Goal: Information Seeking & Learning: Learn about a topic

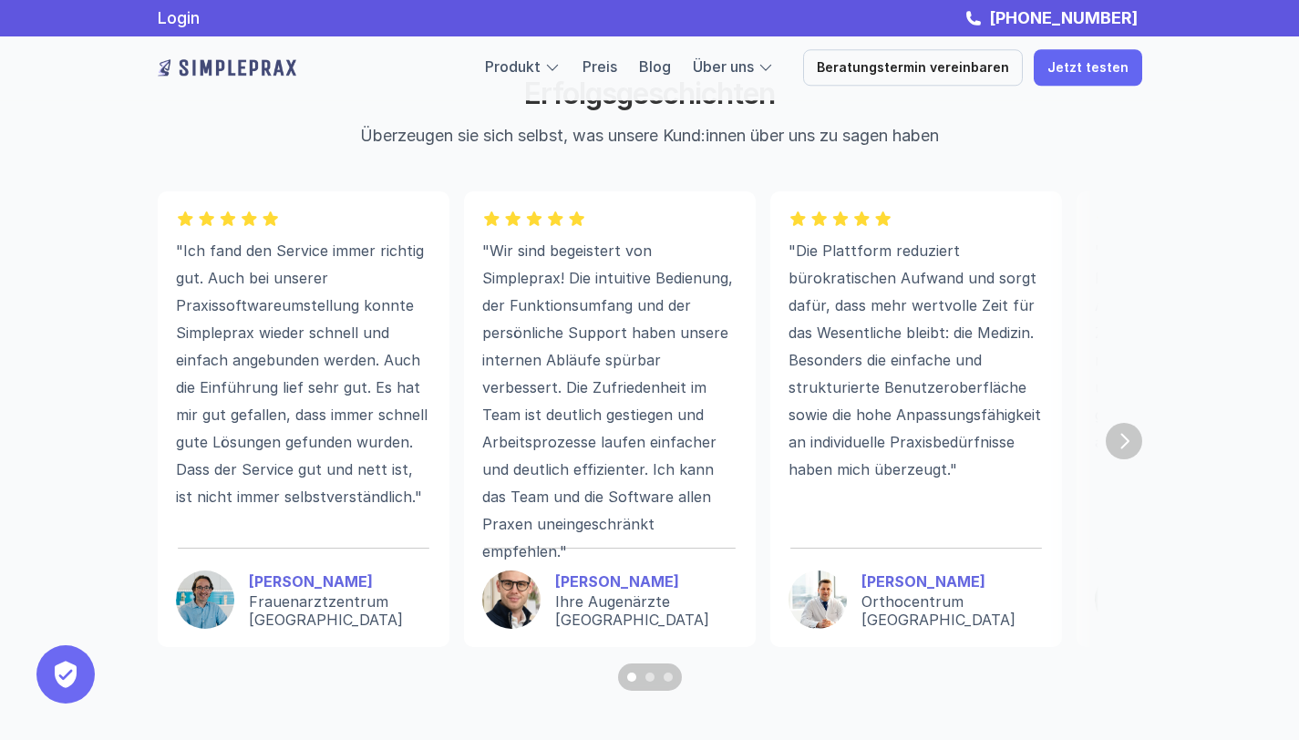
scroll to position [4881, 0]
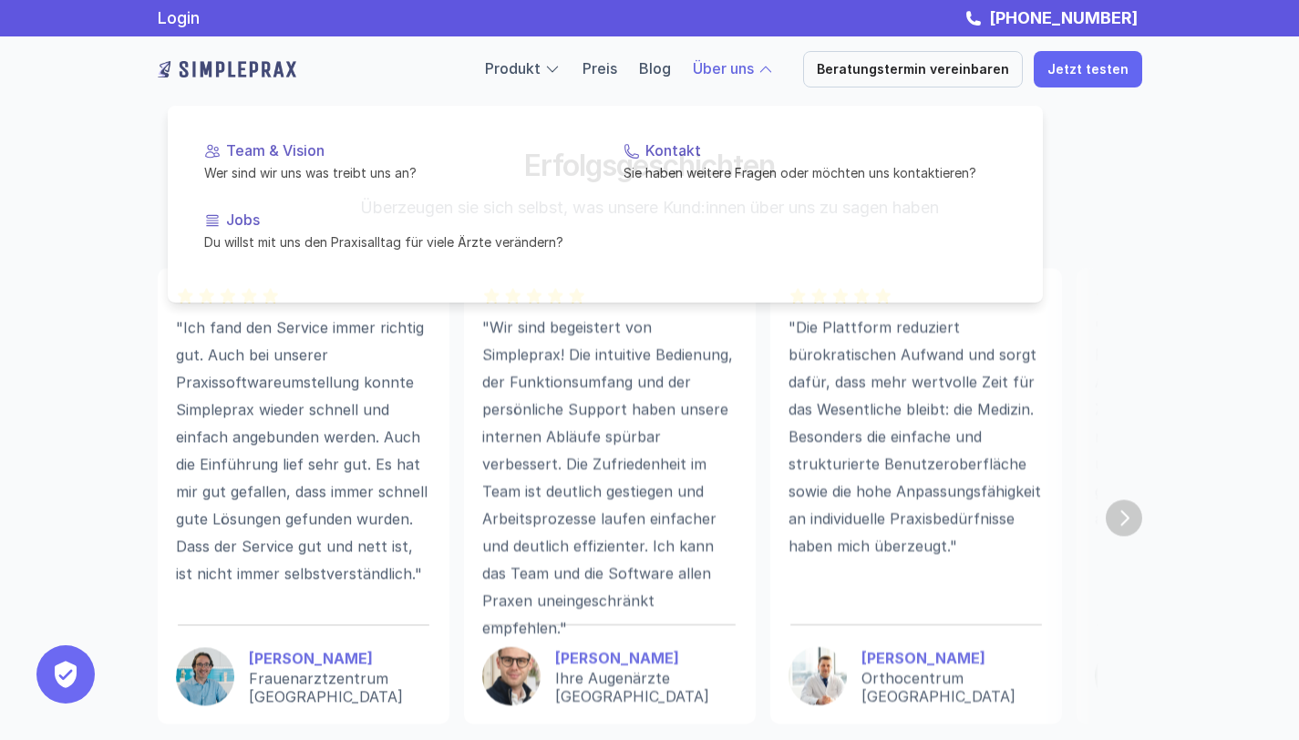
click at [727, 62] on link "Über uns" at bounding box center [723, 68] width 61 height 18
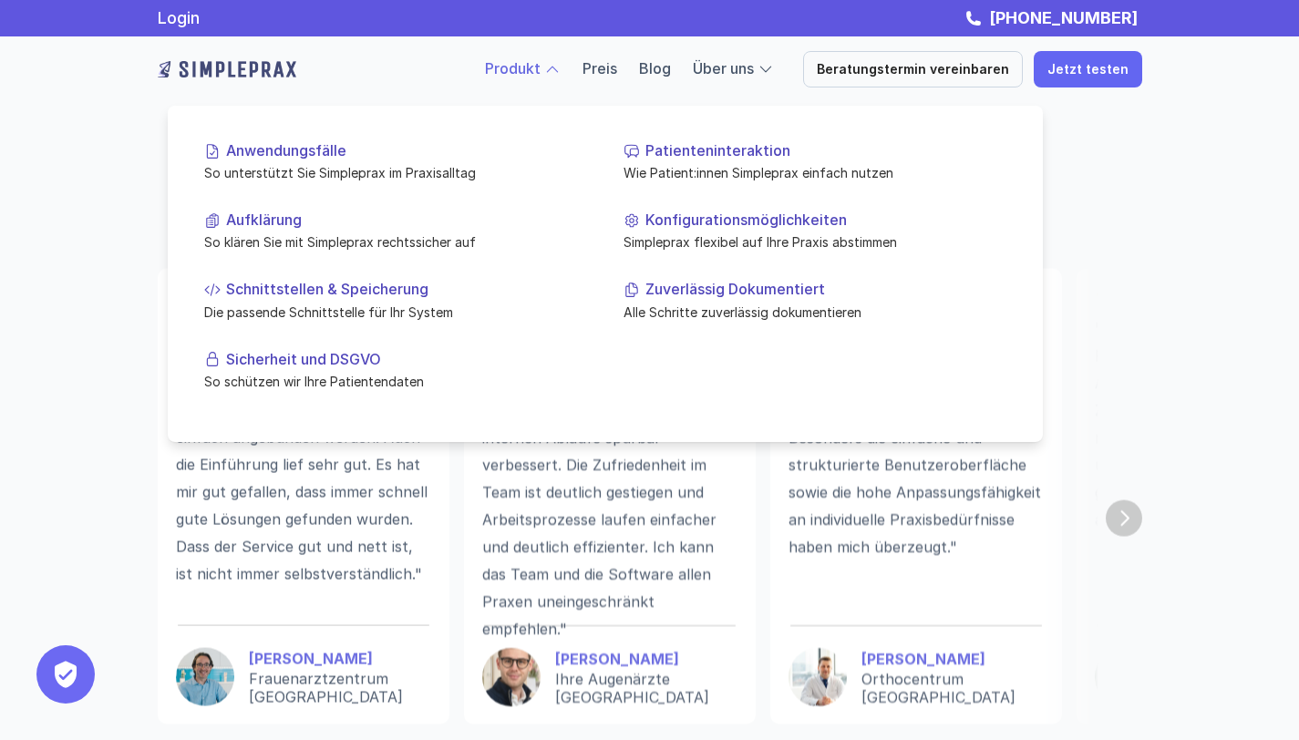
click at [540, 65] on link "Produkt" at bounding box center [513, 68] width 56 height 18
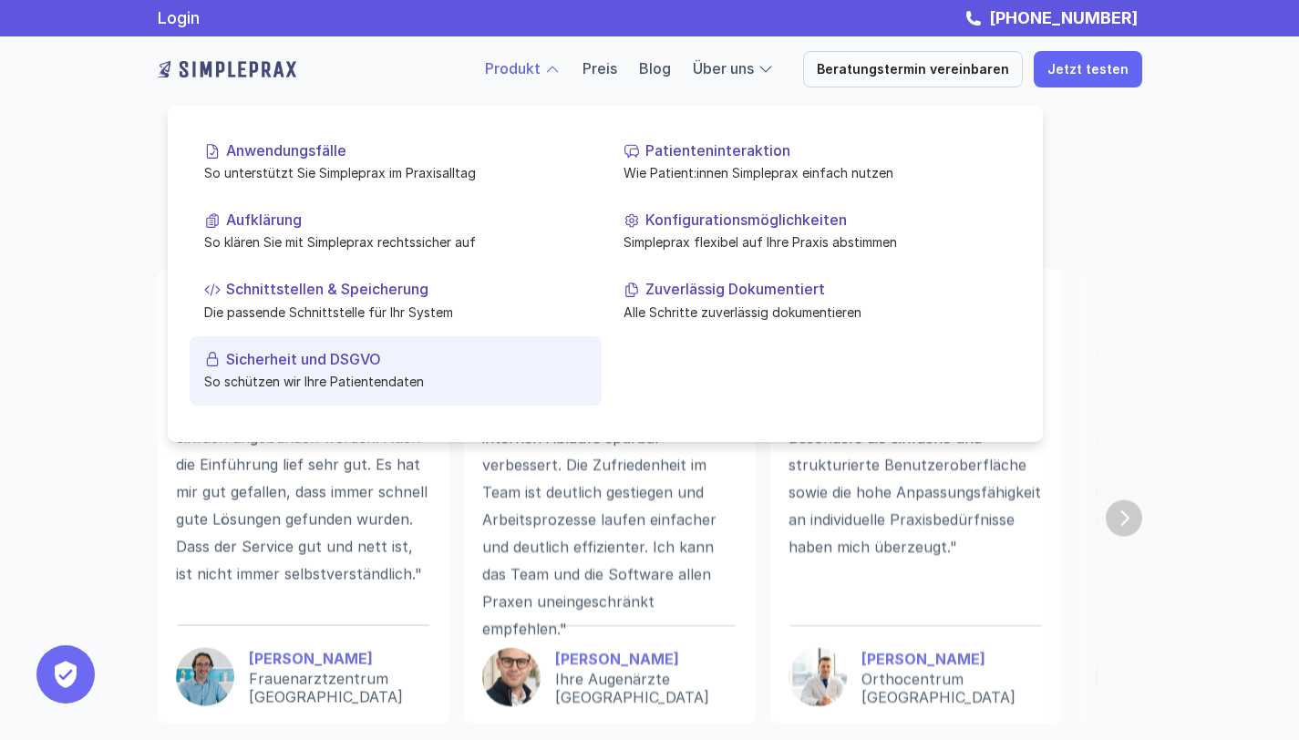
click at [324, 390] on link "Sicherheit und DSGVO So schützen wir Ihre Patientendaten" at bounding box center [396, 369] width 412 height 69
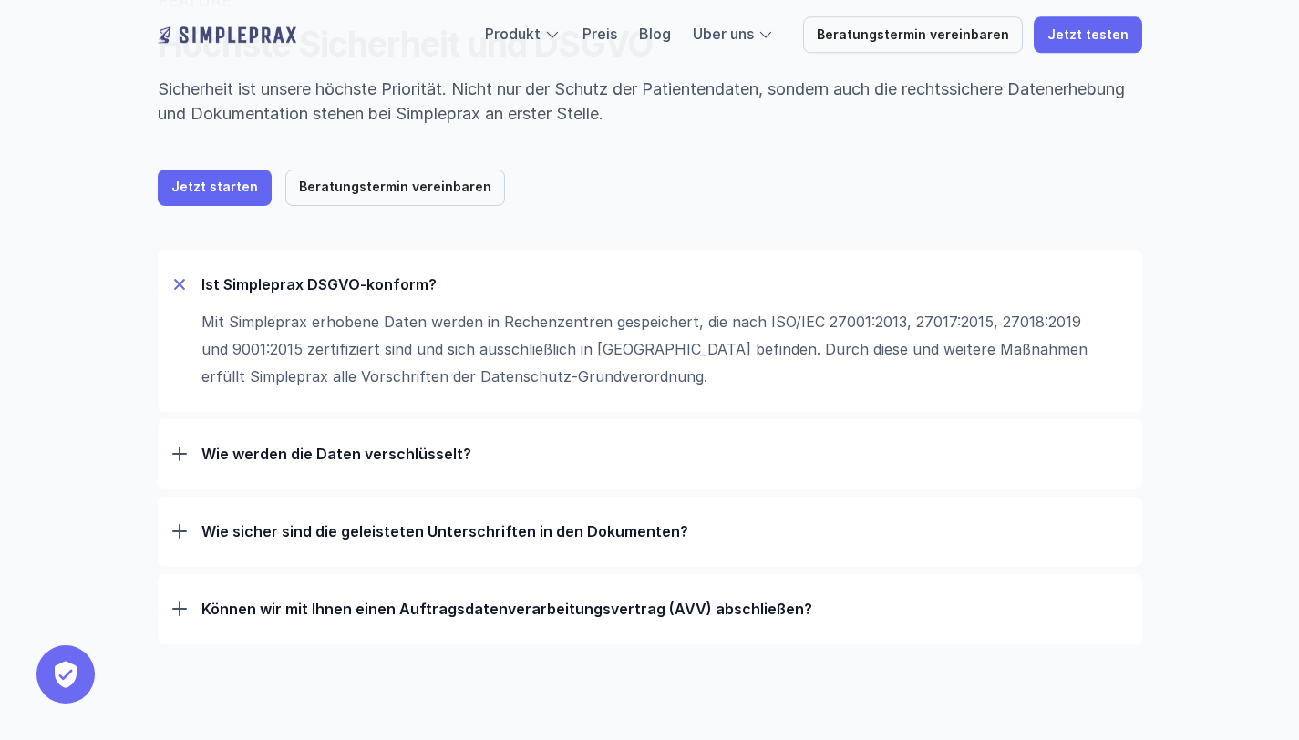
scroll to position [170, 0]
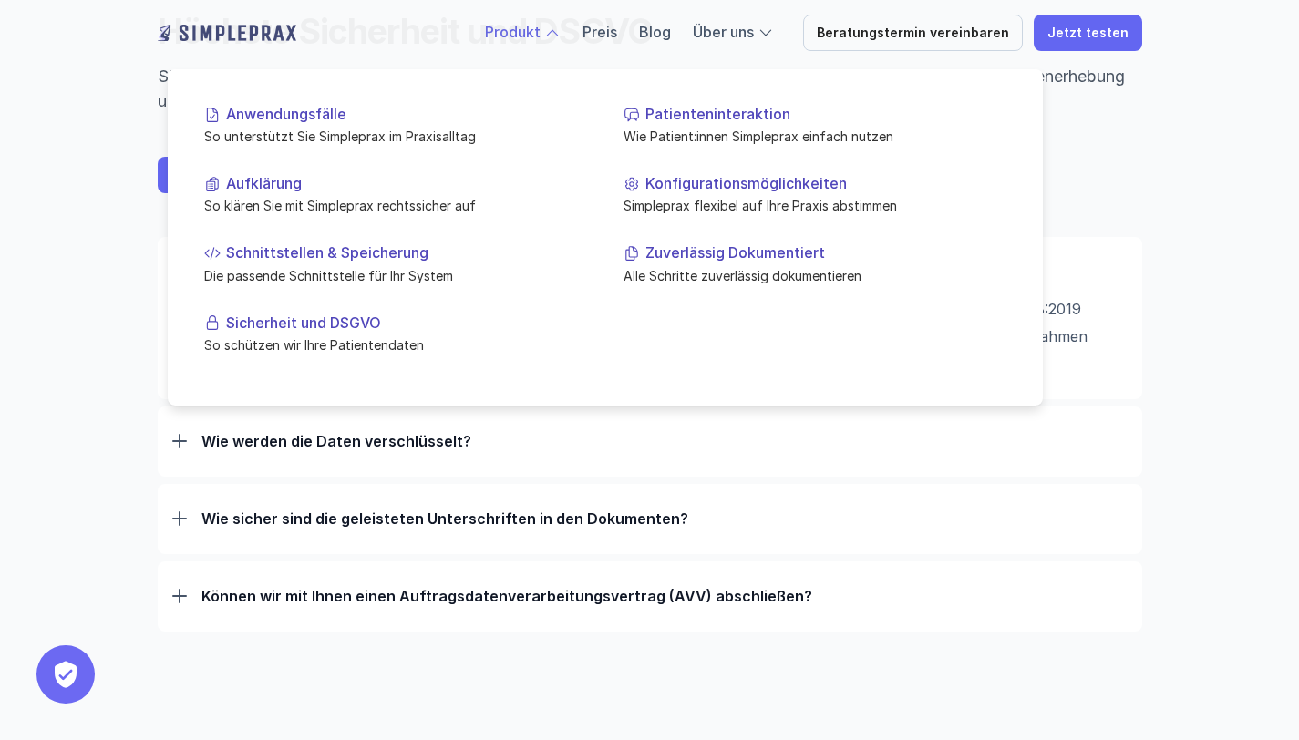
click at [540, 36] on link "Produkt" at bounding box center [513, 32] width 56 height 18
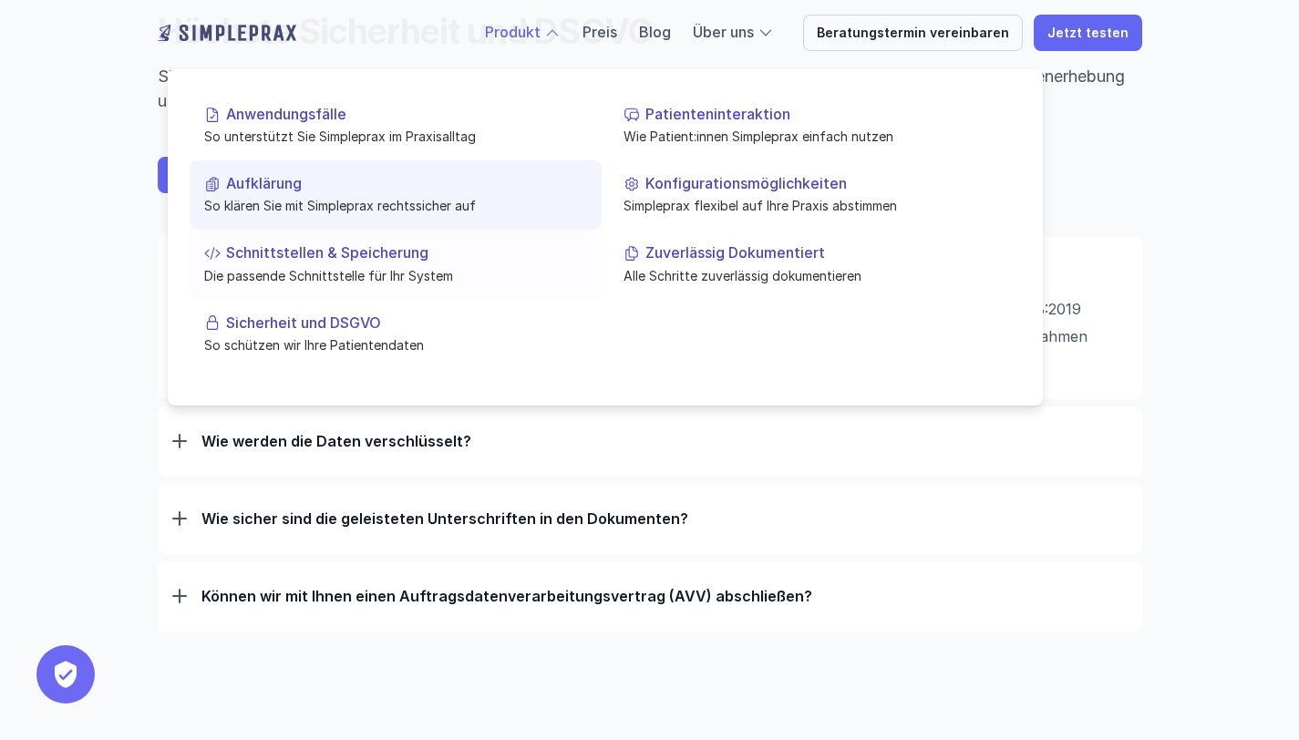
click at [433, 253] on p "Schnittstellen & Speicherung" at bounding box center [406, 252] width 361 height 17
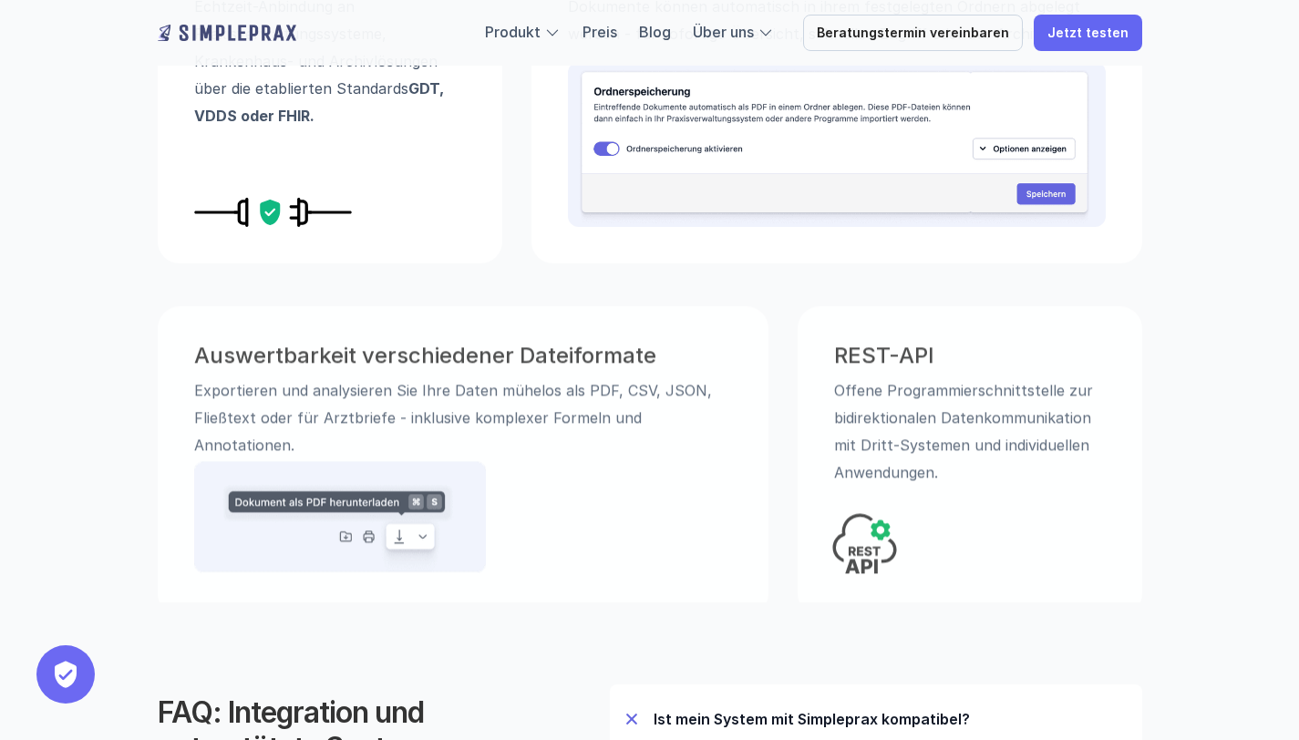
scroll to position [608, 0]
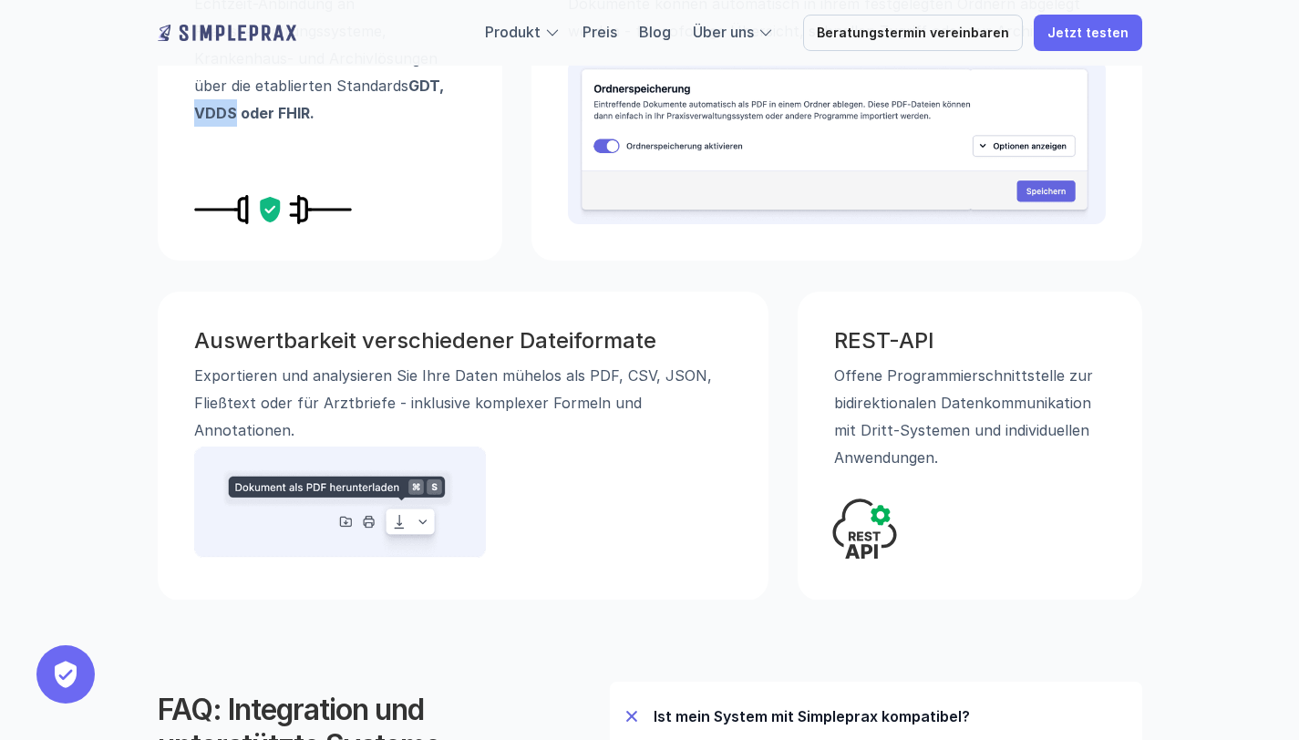
drag, startPoint x: 236, startPoint y: 113, endPoint x: 184, endPoint y: 114, distance: 52.0
click at [185, 113] on div "Nahtlose Anbindung Echtzeit-Anbindung an Praxisverwaltungssysteme, Krankenhaus-…" at bounding box center [330, 91] width 344 height 340
copy strong "VDDS"
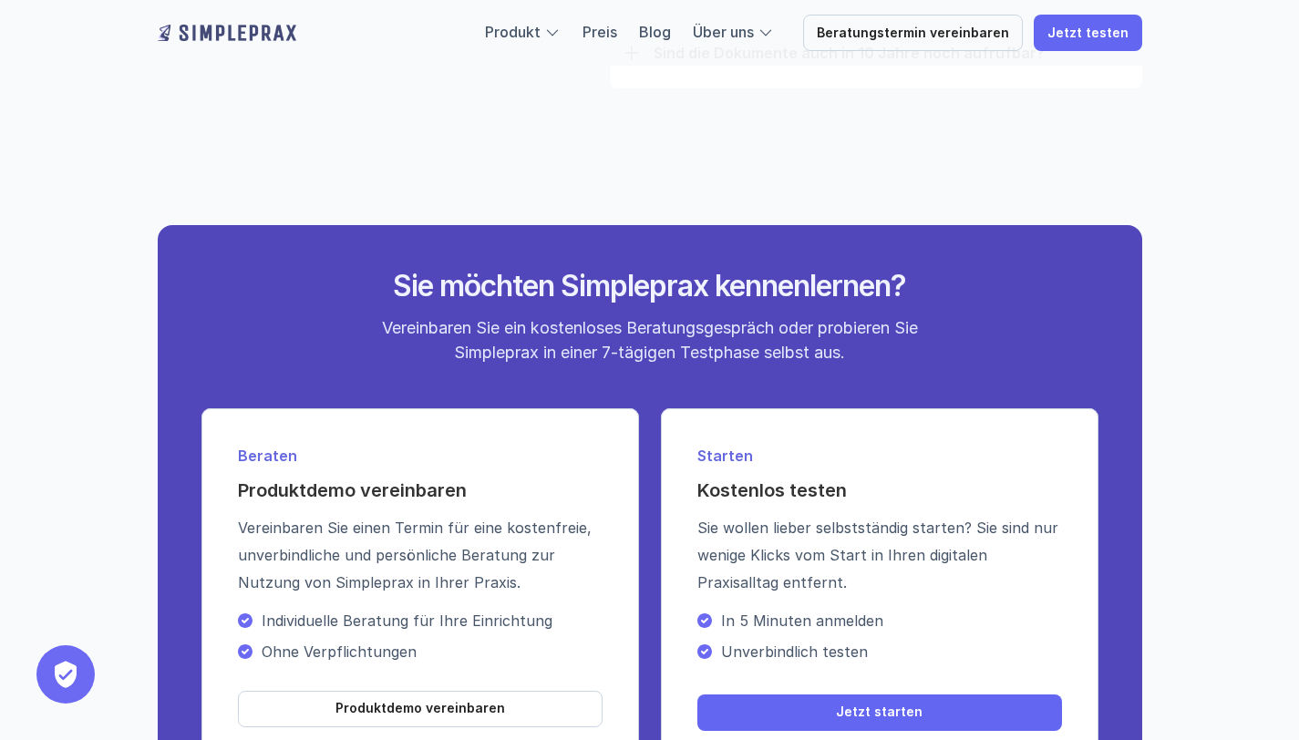
scroll to position [2101, 0]
